Goal: Task Accomplishment & Management: Manage account settings

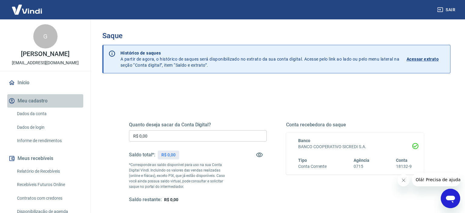
click at [41, 102] on button "Meu cadastro" at bounding box center [45, 100] width 76 height 13
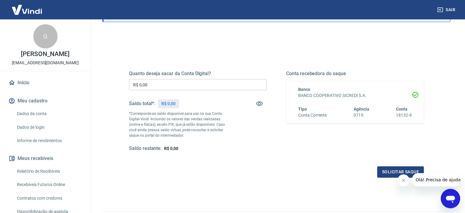
scroll to position [64, 0]
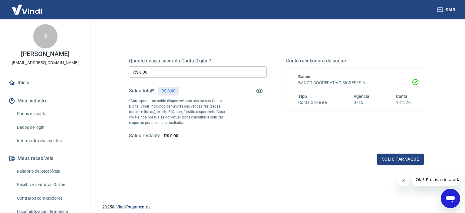
click at [415, 80] on icon at bounding box center [415, 81] width 7 height 7
click at [373, 94] on div "Tipo Conta Corrente Agência 0715 Conta 18132-9" at bounding box center [354, 99] width 113 height 12
click at [353, 142] on div "Quanto deseja sacar da Conta Digital? R$ 0,00 ​ Saldo total*: R$ 0,00 *Correspo…" at bounding box center [276, 103] width 295 height 121
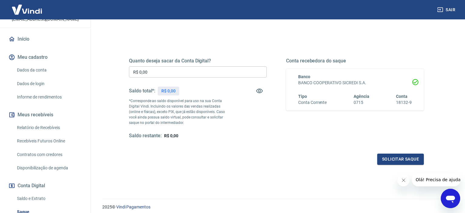
scroll to position [32, 0]
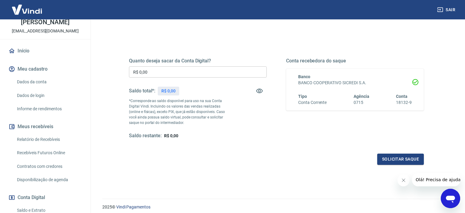
click at [21, 49] on link "Início" at bounding box center [45, 50] width 76 height 13
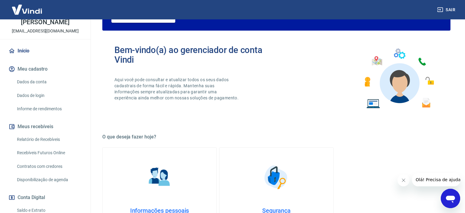
scroll to position [317, 0]
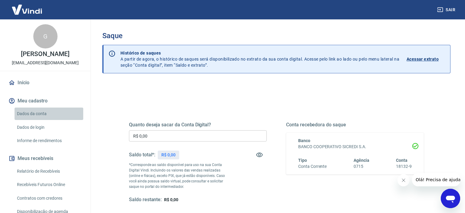
click at [30, 114] on link "Dados da conta" at bounding box center [49, 113] width 69 height 12
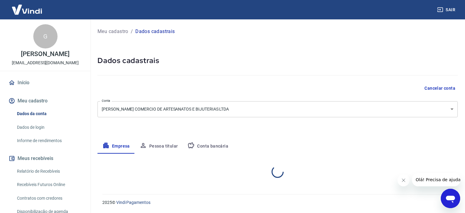
select select "SP"
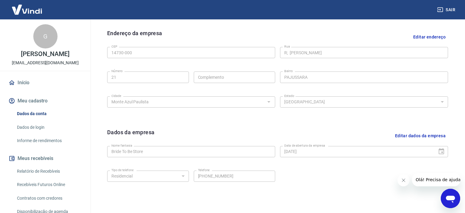
scroll to position [96, 0]
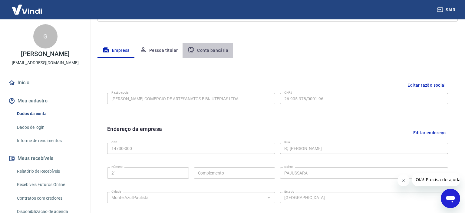
click at [218, 52] on button "Conta bancária" at bounding box center [207, 50] width 51 height 15
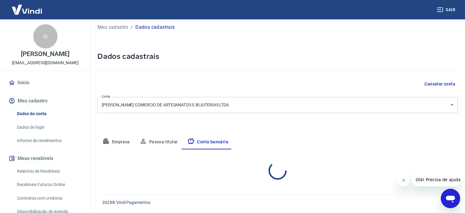
scroll to position [4, 0]
select select "1"
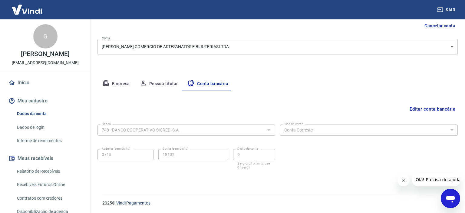
scroll to position [63, 0]
click at [269, 130] on div at bounding box center [269, 129] width 8 height 8
click at [432, 108] on button "Editar conta bancária" at bounding box center [432, 109] width 51 height 12
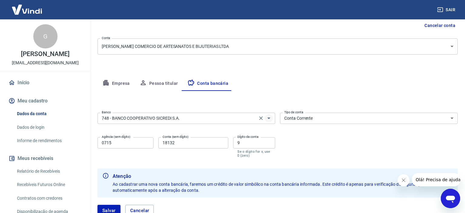
click at [269, 118] on icon "Abrir" at bounding box center [268, 117] width 7 height 7
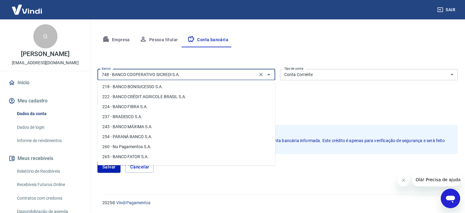
scroll to position [467, 0]
click at [145, 114] on li "260 - Nu Pagamentos S.A." at bounding box center [186, 116] width 178 height 10
type input "260 - Nu Pagamentos S.A."
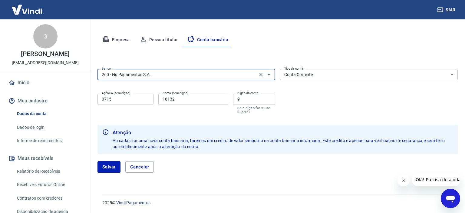
click at [113, 102] on input "0715" at bounding box center [125, 99] width 56 height 11
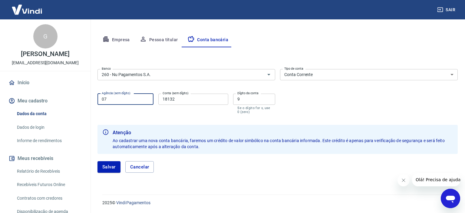
type input "0"
type input "0001"
click at [188, 102] on input "18132" at bounding box center [193, 99] width 70 height 11
type input "1"
type input "553191665"
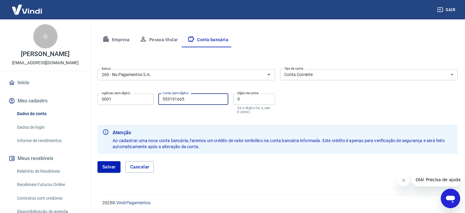
click at [243, 99] on input "9" at bounding box center [254, 99] width 42 height 11
type input "2"
click at [112, 167] on button "Salvar" at bounding box center [108, 167] width 23 height 12
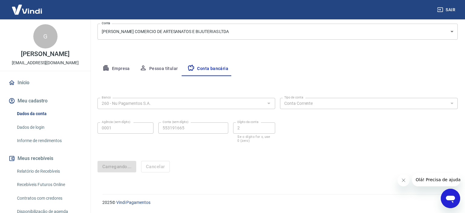
scroll to position [4, 0]
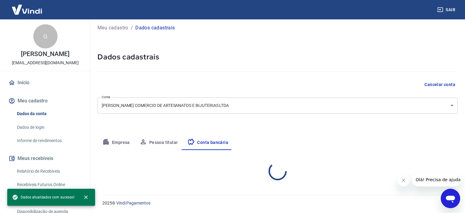
select select "1"
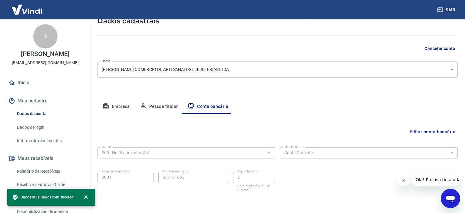
scroll to position [63, 0]
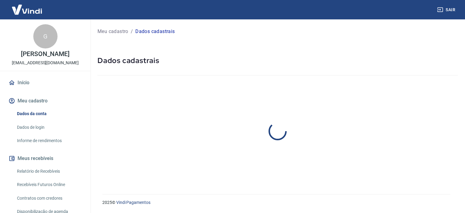
select select "SP"
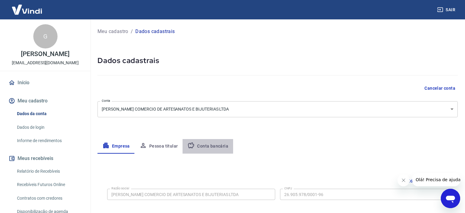
click at [208, 145] on button "Conta bancária" at bounding box center [207, 146] width 51 height 15
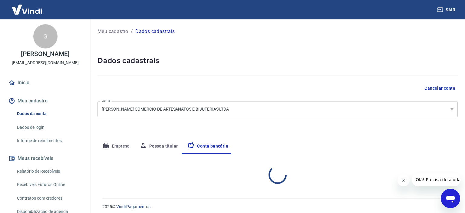
select select "1"
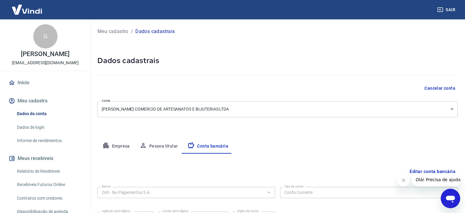
scroll to position [63, 0]
